Goal: Task Accomplishment & Management: Manage account settings

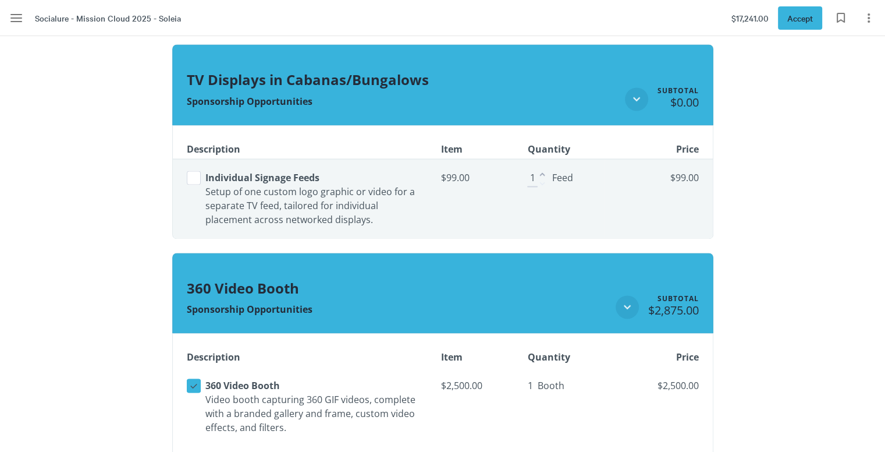
scroll to position [1777, 0]
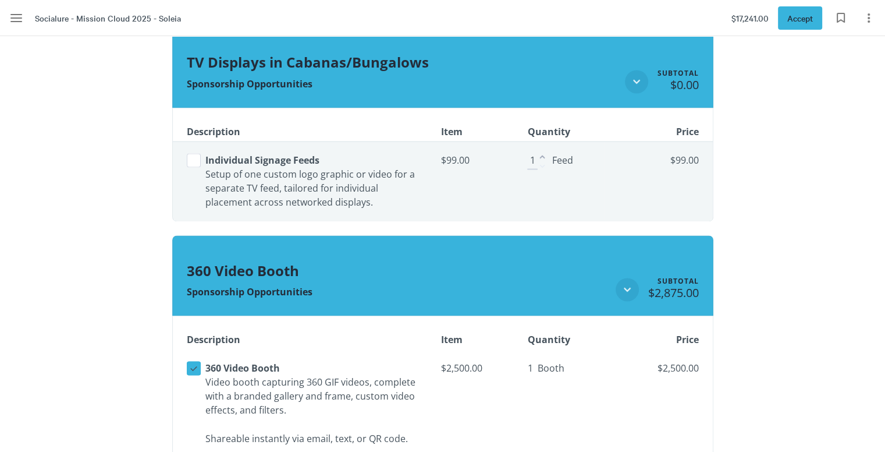
click at [195, 159] on button "Select line item" at bounding box center [194, 160] width 14 height 14
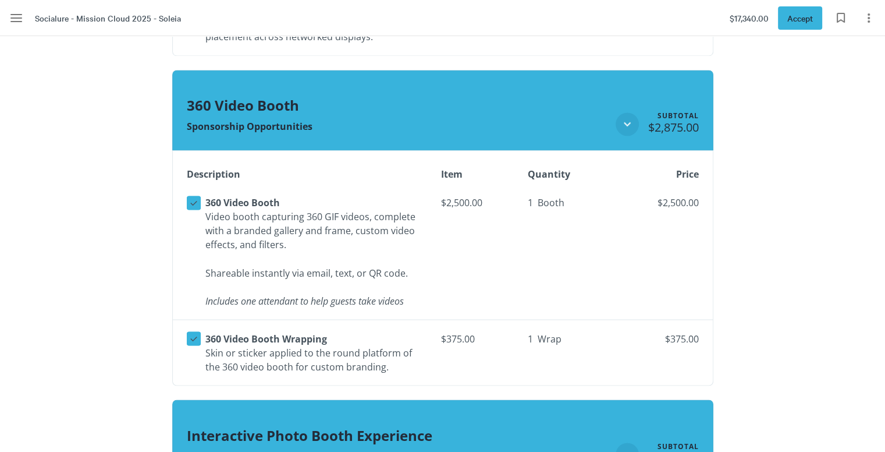
scroll to position [1948, 0]
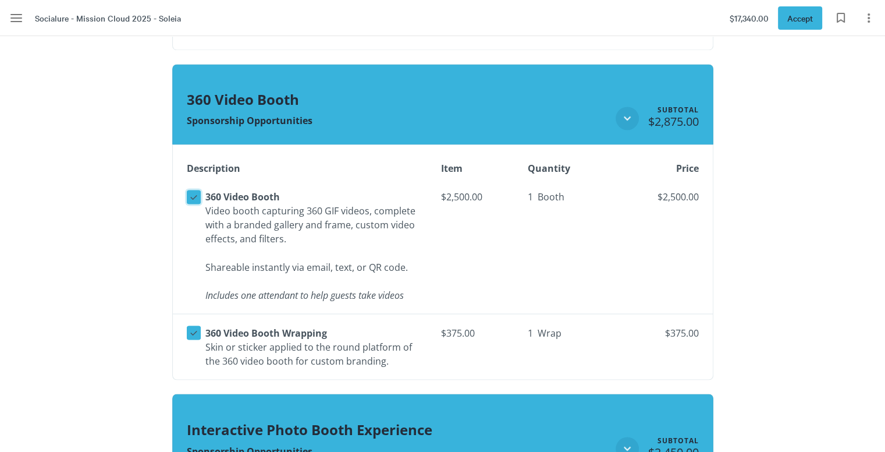
click at [193, 192] on icon at bounding box center [194, 197] width 10 height 10
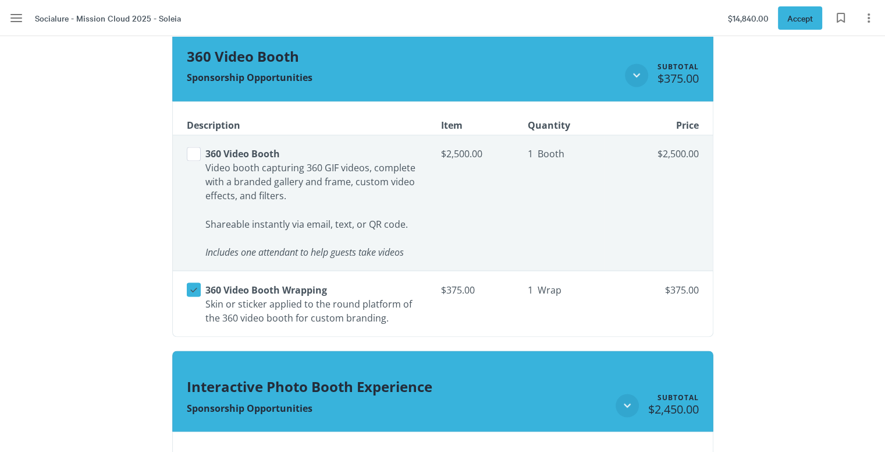
scroll to position [1995, 0]
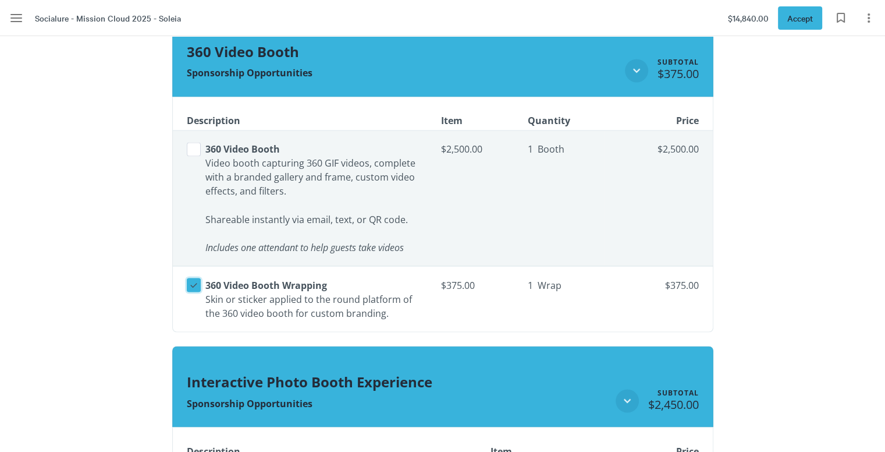
click at [196, 280] on icon at bounding box center [194, 284] width 10 height 10
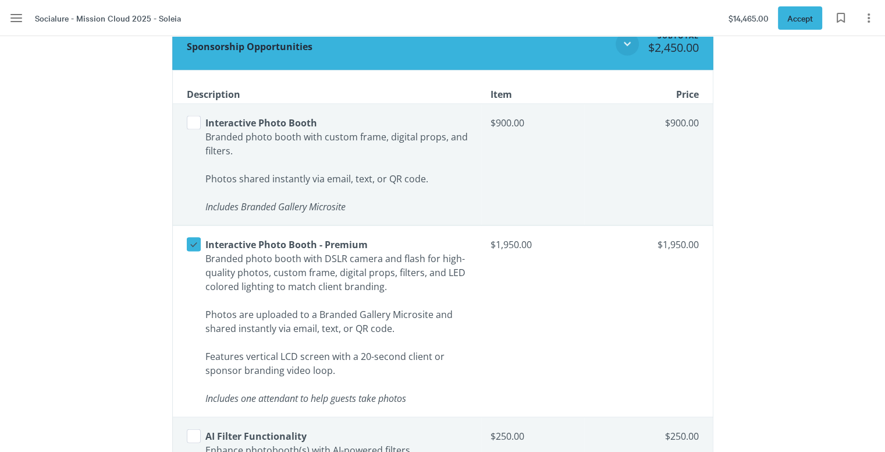
scroll to position [2354, 0]
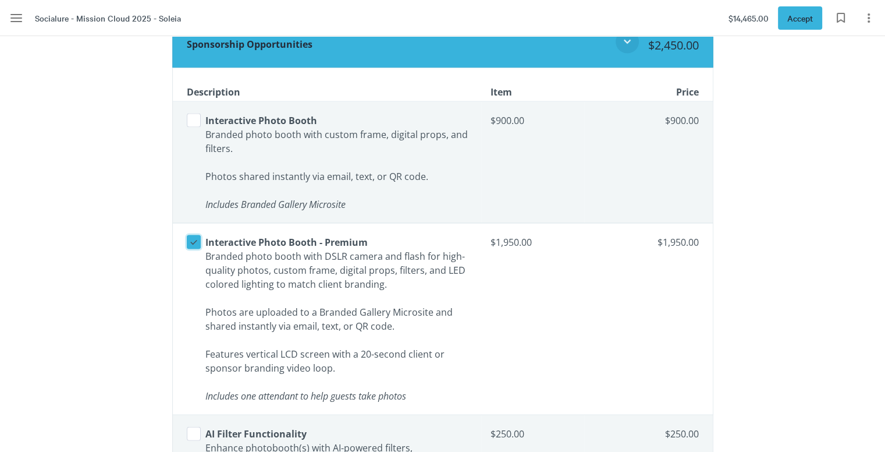
click at [189, 239] on icon at bounding box center [194, 242] width 10 height 10
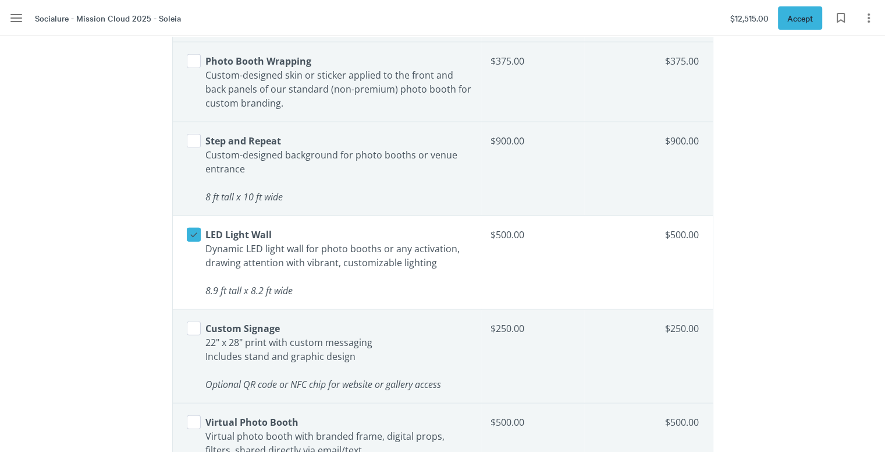
scroll to position [2875, 0]
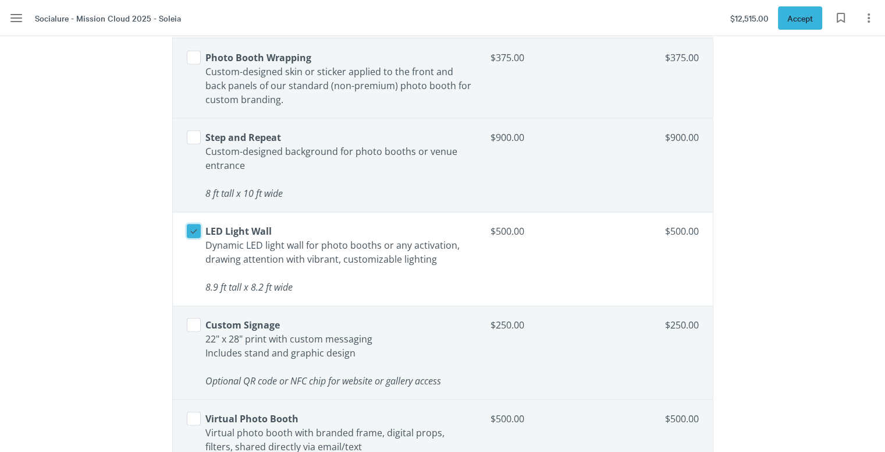
click at [192, 226] on icon at bounding box center [194, 231] width 10 height 10
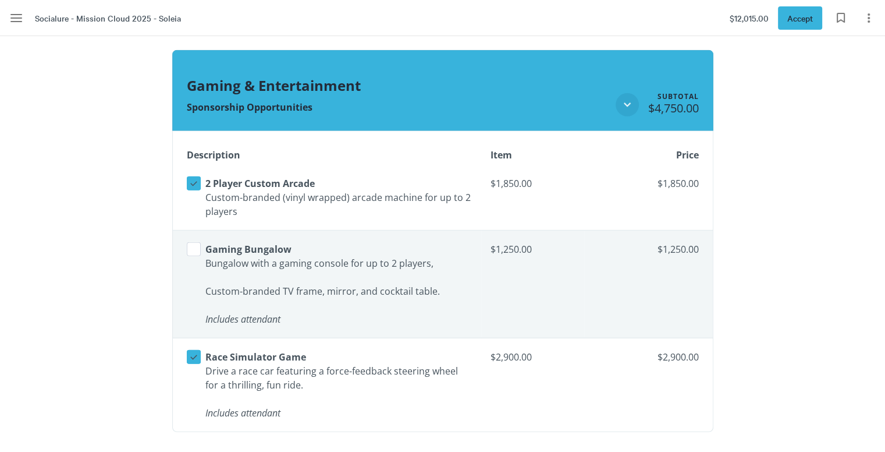
scroll to position [3375, 0]
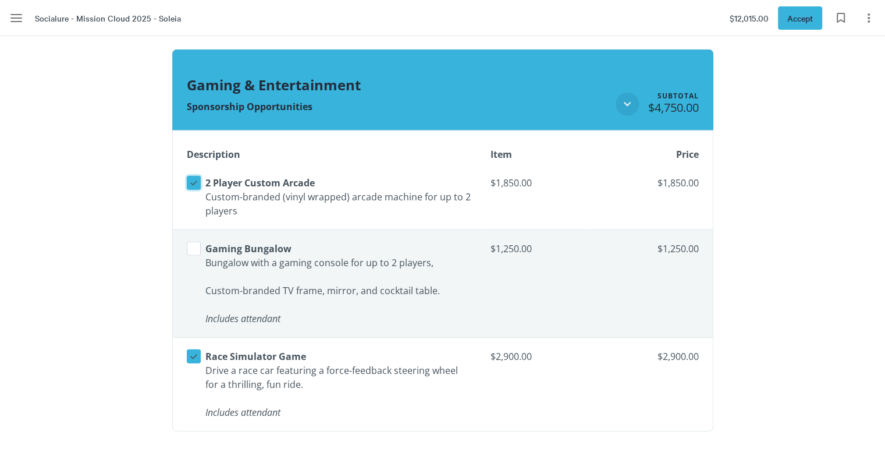
click at [191, 178] on icon at bounding box center [194, 183] width 10 height 10
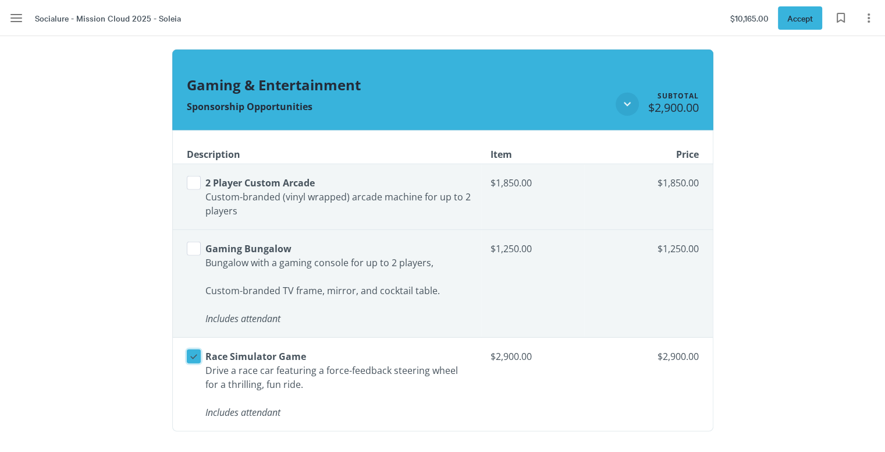
click at [194, 354] on icon at bounding box center [194, 356] width 10 height 10
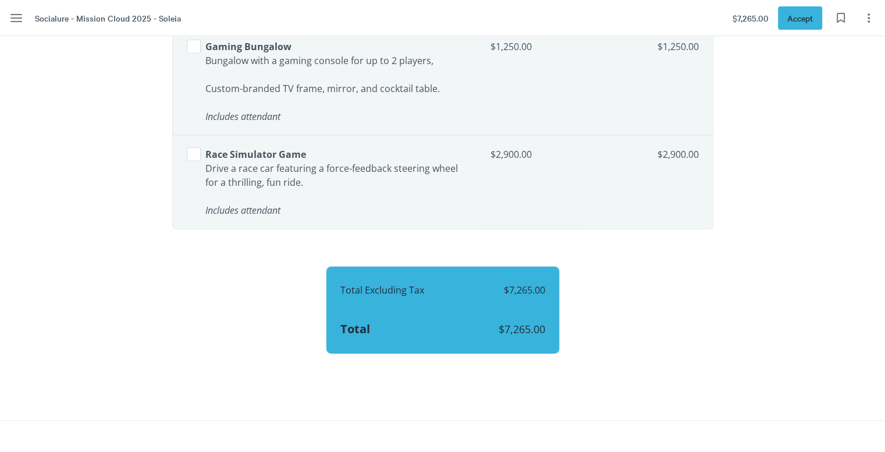
scroll to position [3576, 0]
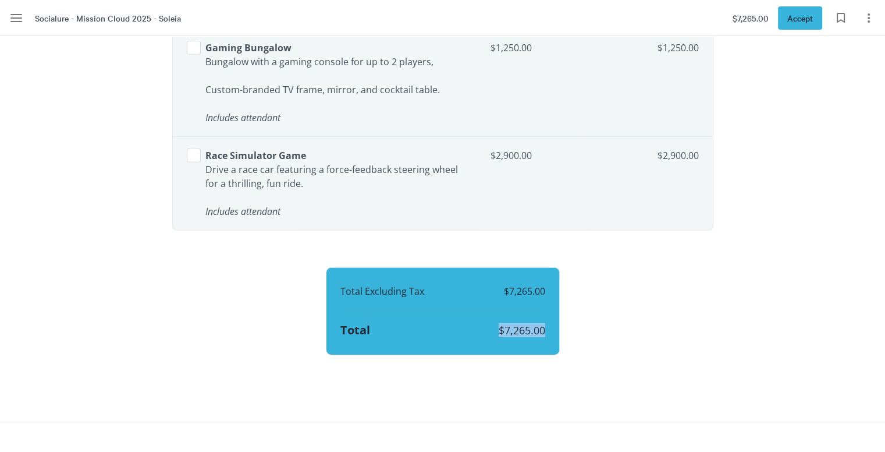
drag, startPoint x: 491, startPoint y: 327, endPoint x: 545, endPoint y: 330, distance: 54.2
click at [545, 330] on div "Total $7,265.00" at bounding box center [443, 330] width 205 height 21
copy span "$7,265.00"
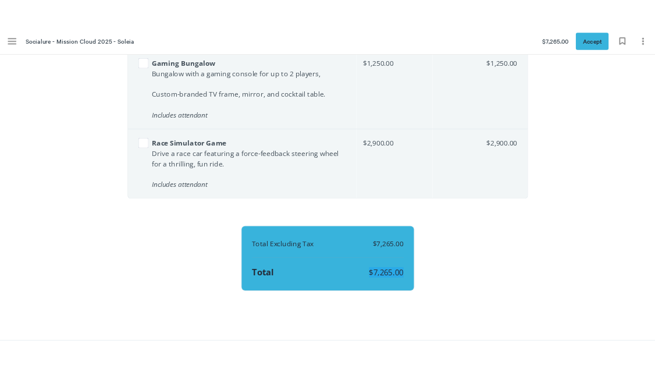
scroll to position [3427, 0]
